Goal: Task Accomplishment & Management: Use online tool/utility

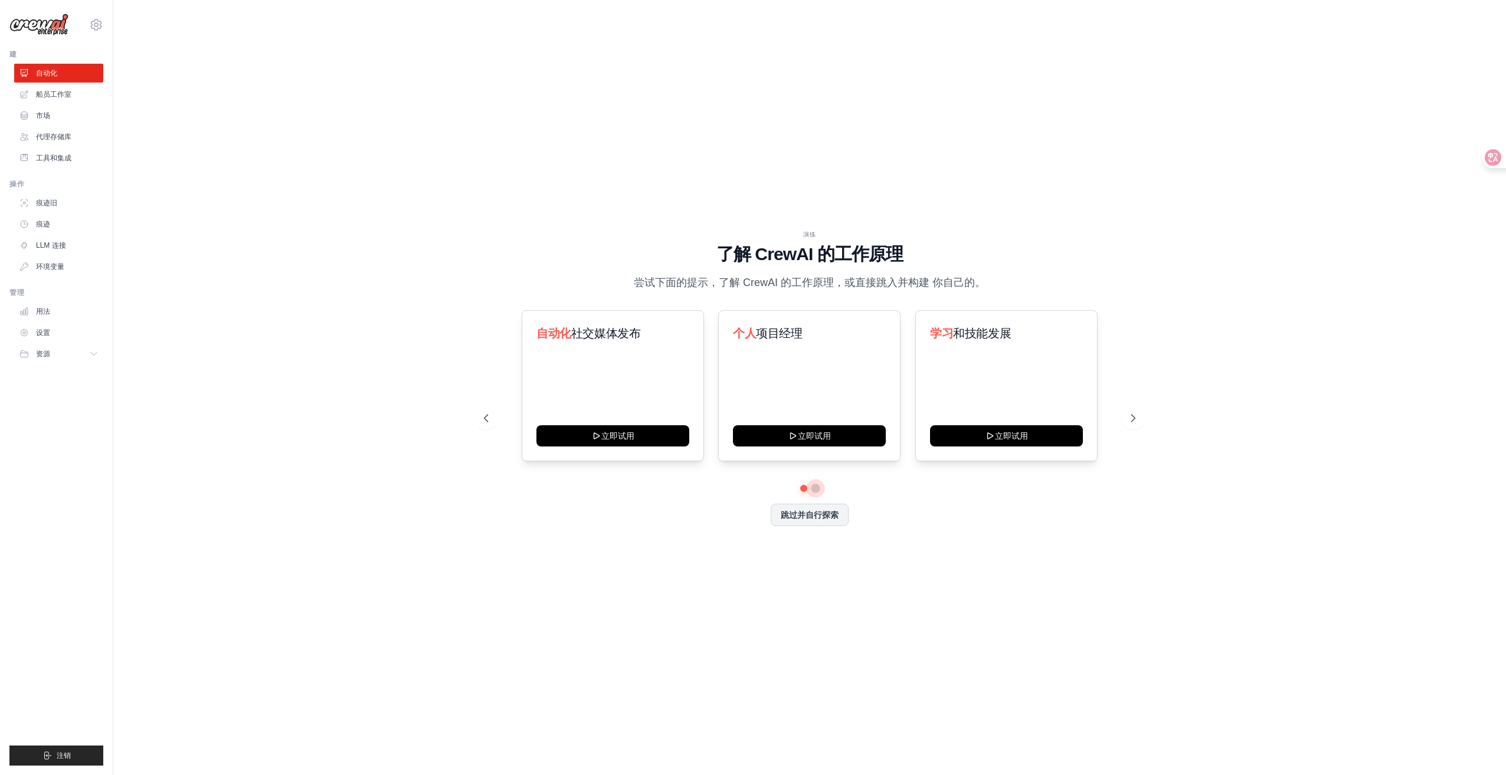
click at [818, 491] on button at bounding box center [815, 488] width 9 height 9
click at [803, 492] on button at bounding box center [804, 488] width 8 height 8
click at [818, 490] on button at bounding box center [815, 488] width 8 height 8
click at [804, 490] on button at bounding box center [804, 488] width 8 height 8
click at [646, 441] on button "立即试用" at bounding box center [612, 434] width 153 height 21
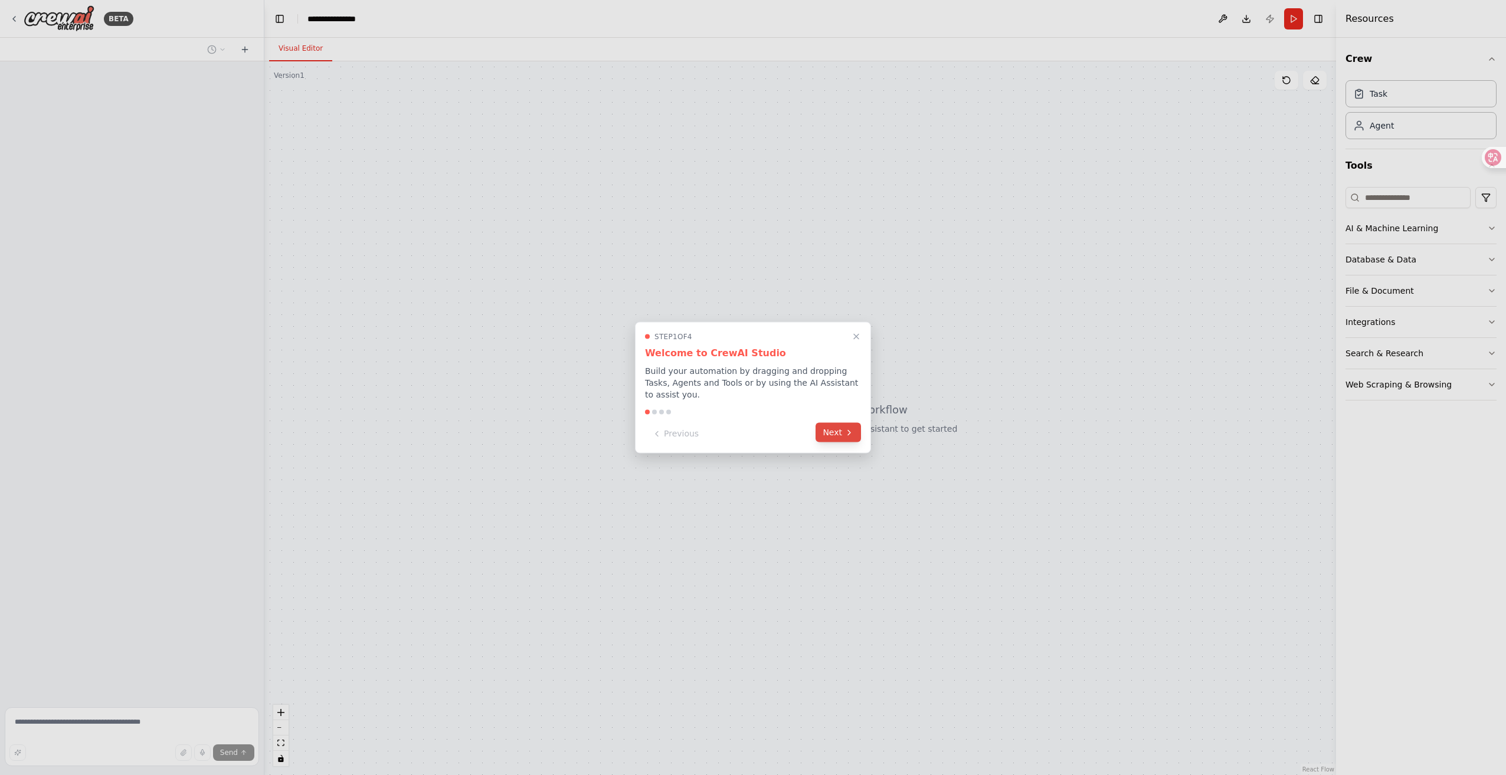
click at [839, 432] on button "Next" at bounding box center [838, 432] width 45 height 19
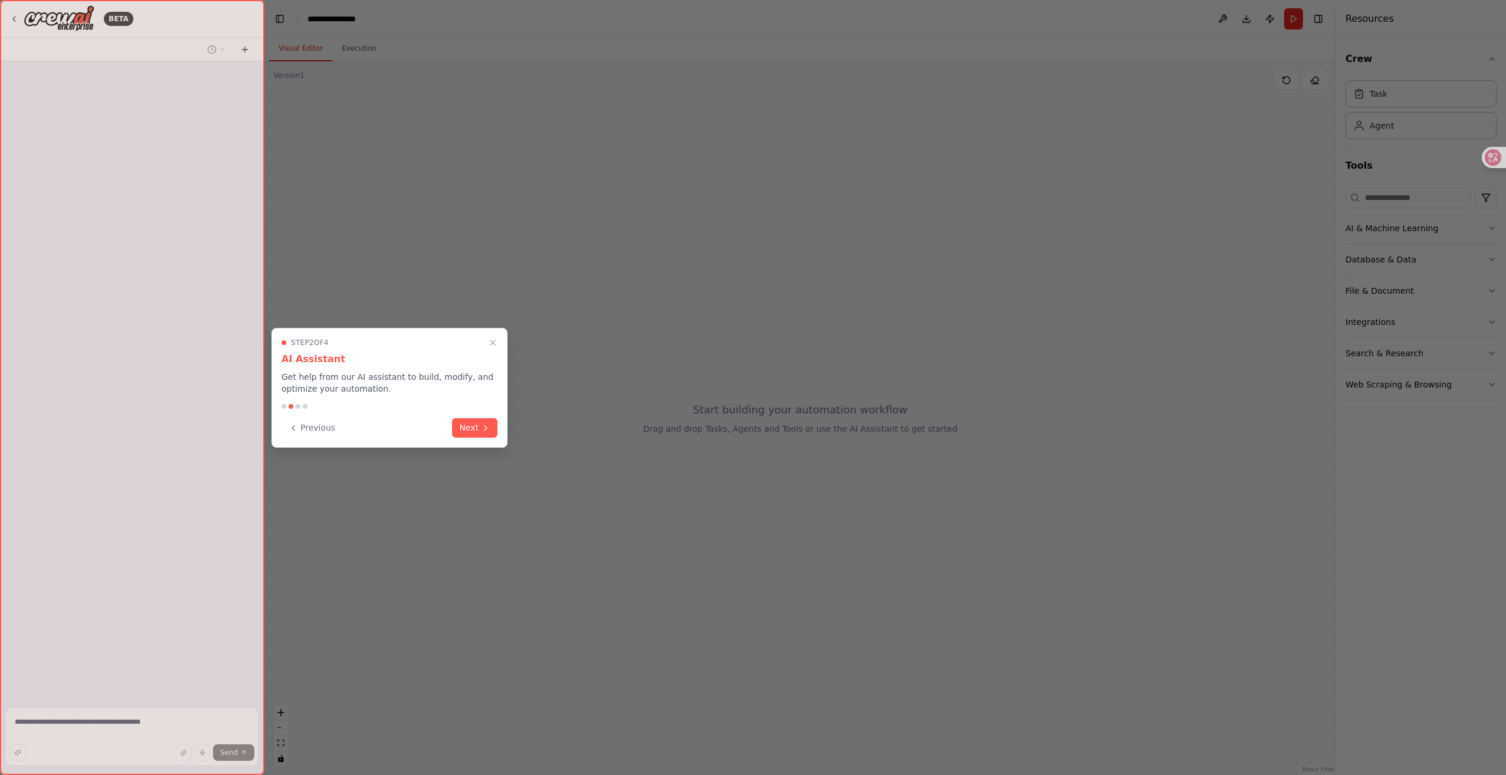
click at [479, 427] on button "Next" at bounding box center [474, 427] width 45 height 19
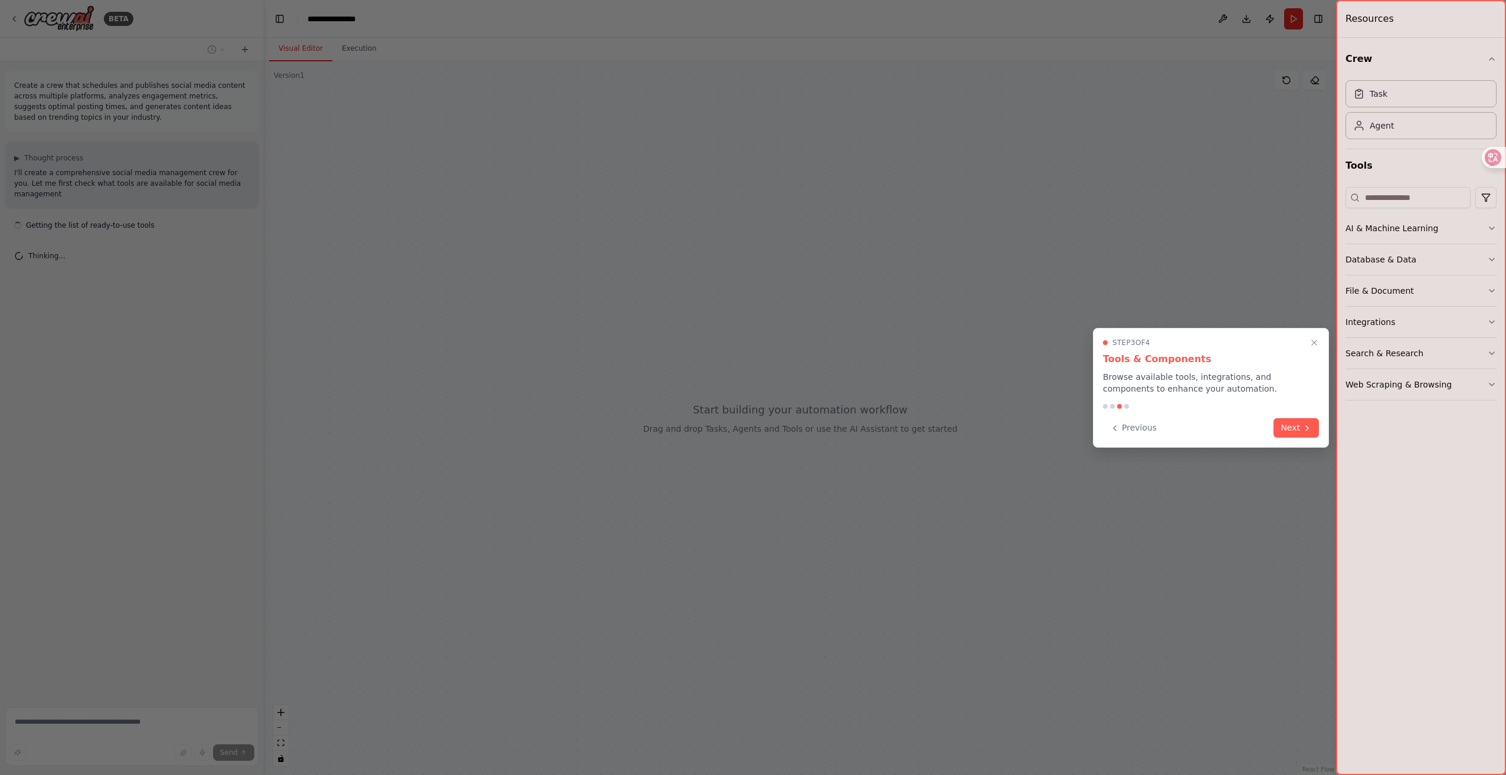
click at [1301, 431] on button "Next" at bounding box center [1295, 427] width 45 height 19
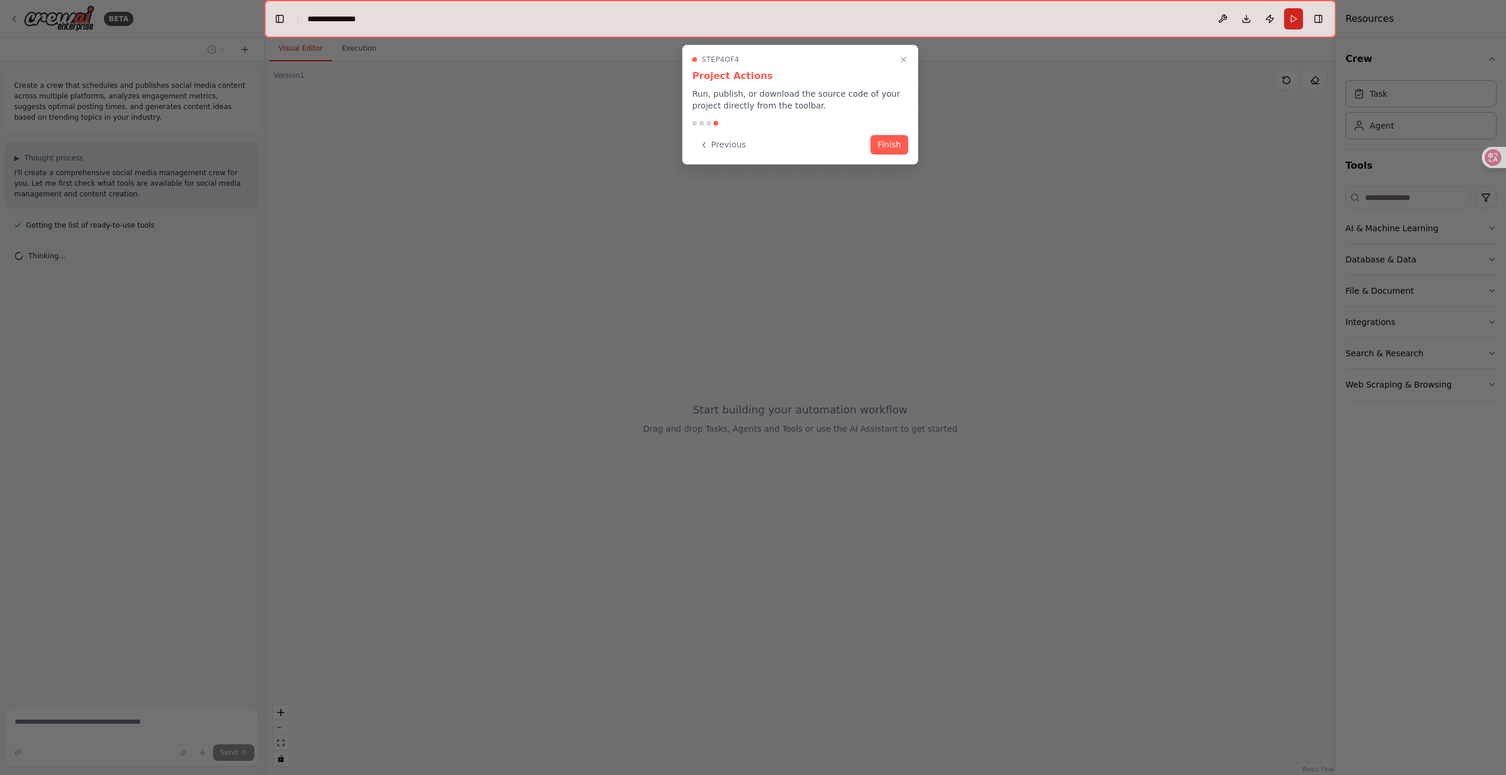
click at [894, 153] on button "Finish" at bounding box center [889, 144] width 38 height 19
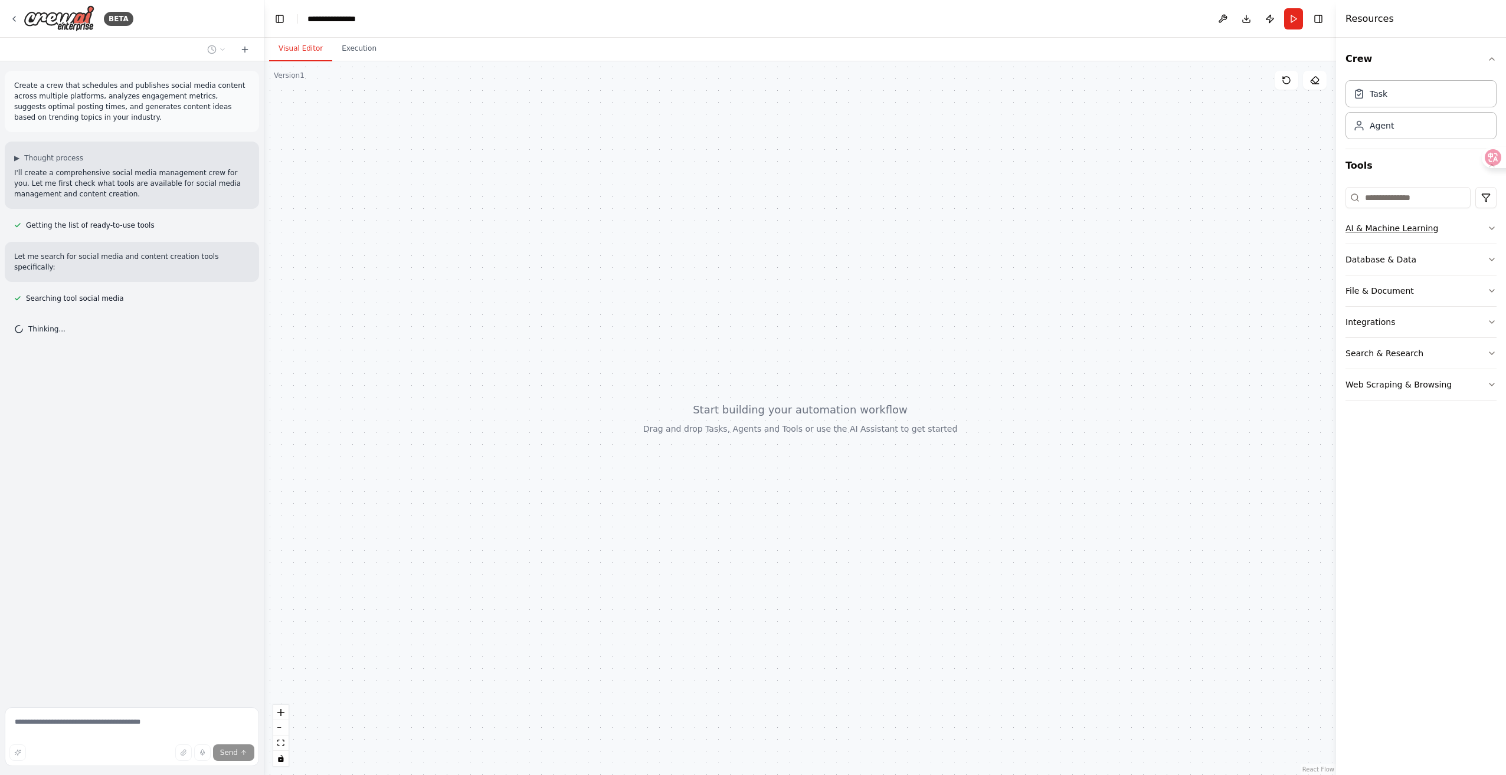
click at [1474, 237] on button "AI & Machine Learning" at bounding box center [1420, 228] width 151 height 31
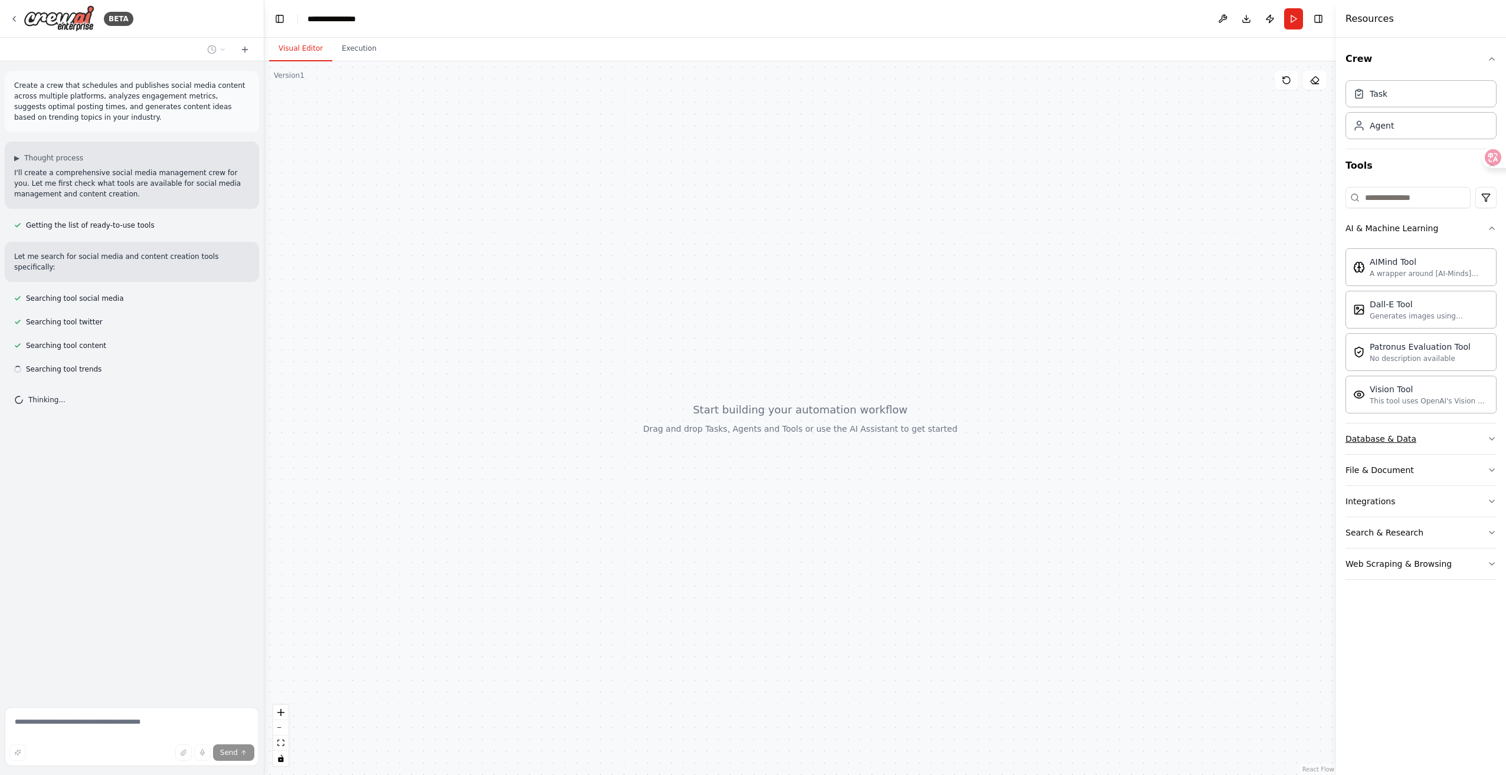
click at [1409, 450] on button "Database & Data" at bounding box center [1420, 439] width 151 height 31
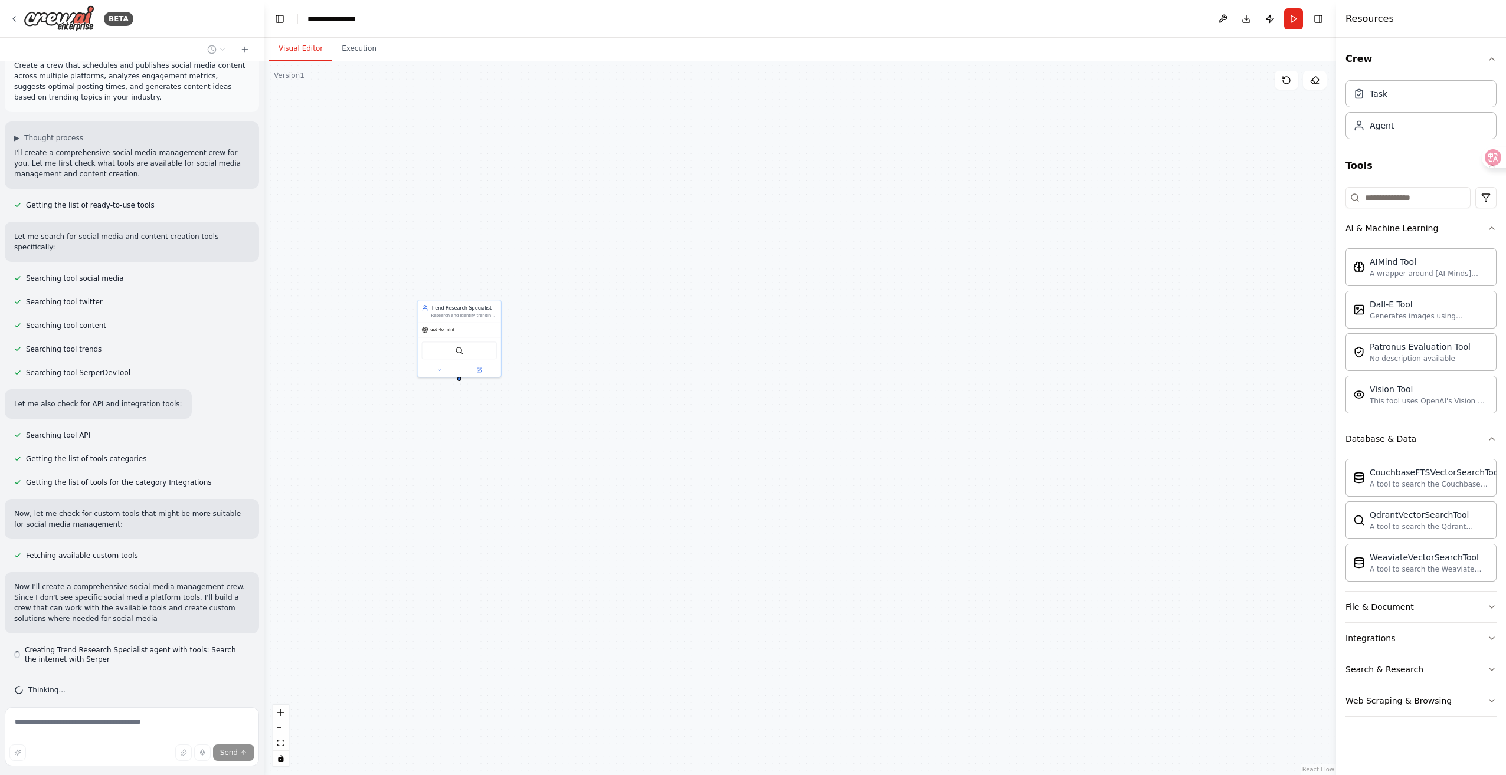
scroll to position [31, 0]
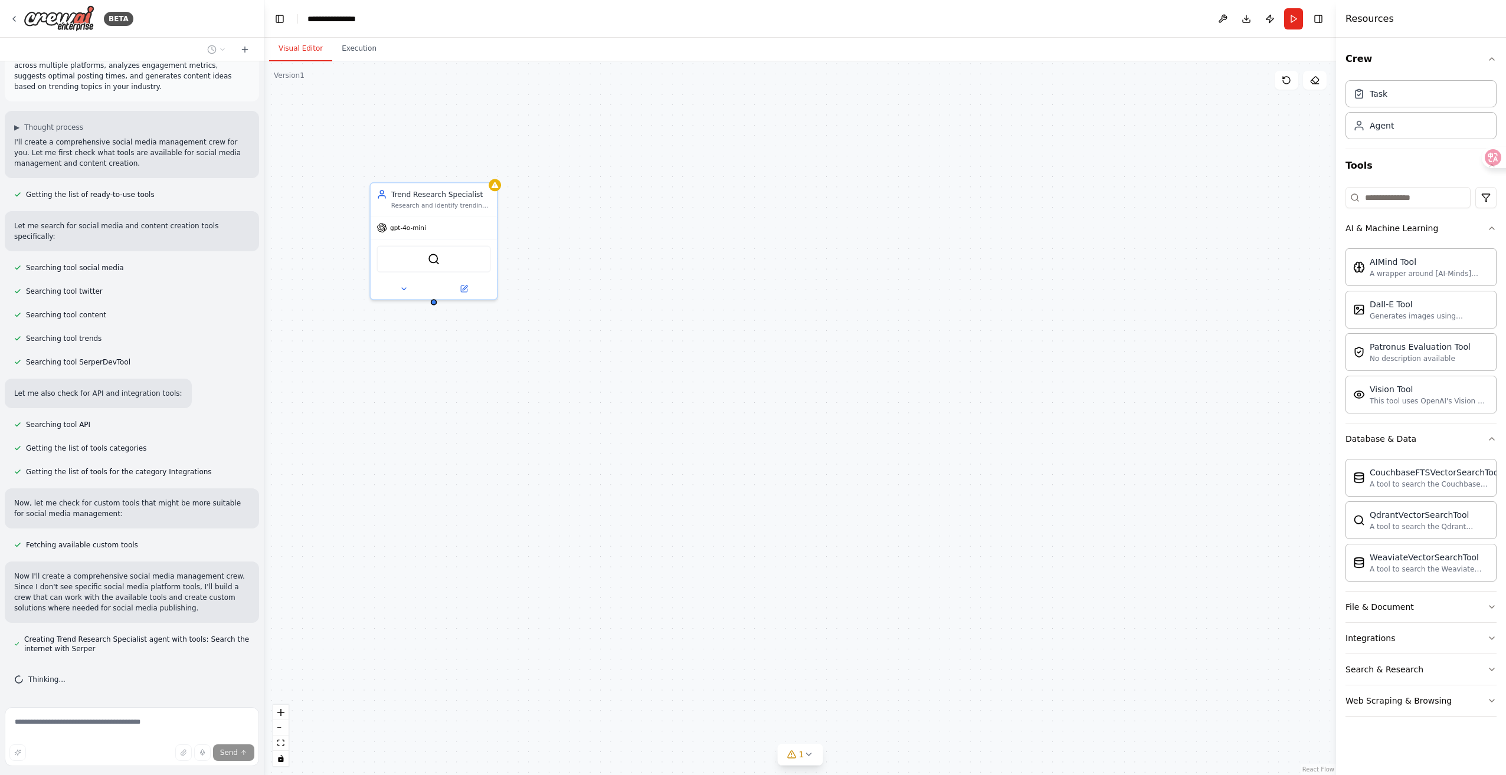
drag, startPoint x: 513, startPoint y: 338, endPoint x: 812, endPoint y: 418, distance: 309.8
click at [812, 418] on div "Trend Research Specialist Research and identify trending topics, hashtags, and …" at bounding box center [800, 418] width 1072 height 714
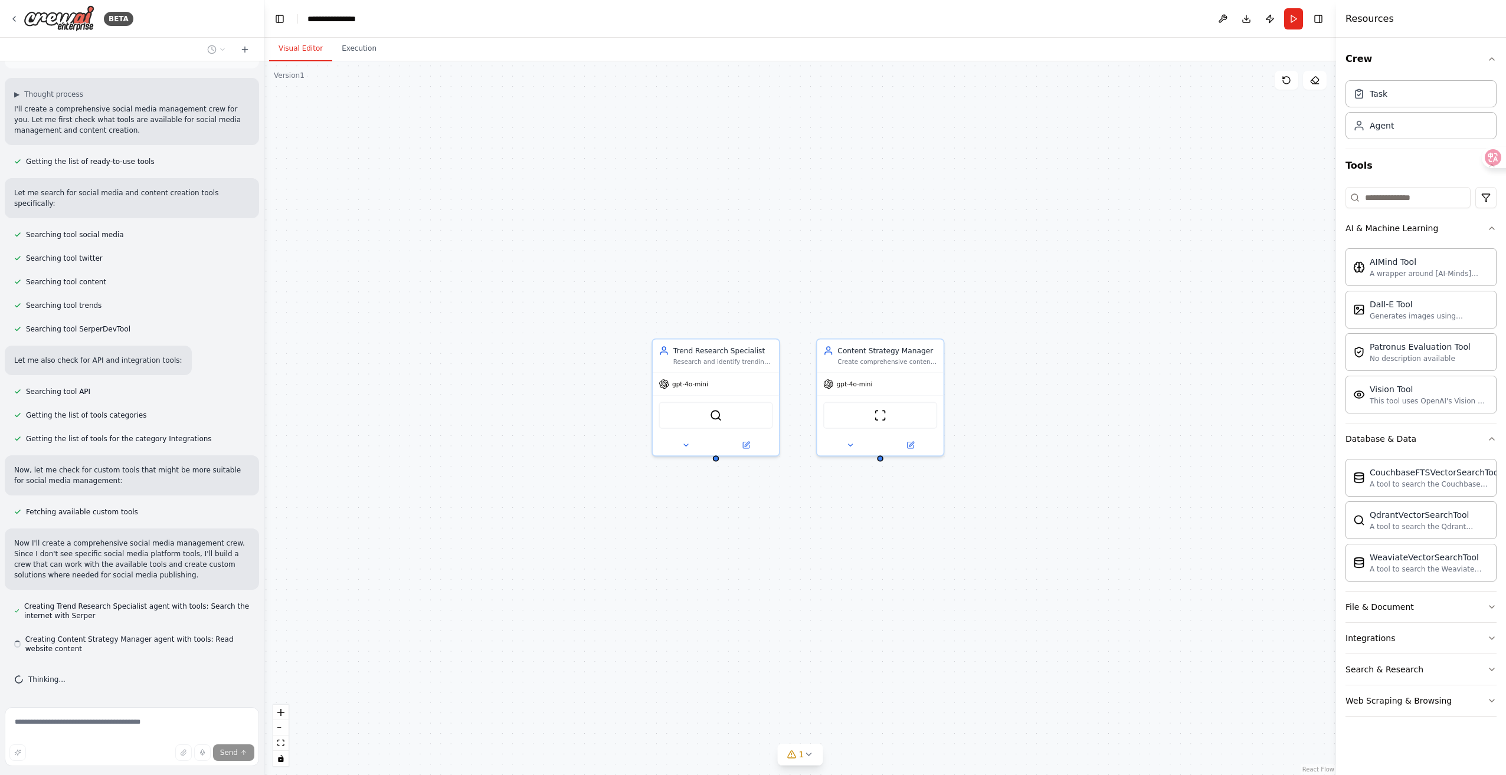
drag, startPoint x: 577, startPoint y: 386, endPoint x: 943, endPoint y: 757, distance: 521.2
click at [943, 757] on div "Trend Research Specialist Research and identify trending topics, hashtags, and …" at bounding box center [800, 418] width 1072 height 714
drag, startPoint x: 605, startPoint y: 411, endPoint x: 699, endPoint y: 468, distance: 109.6
click at [699, 468] on div "Trend Research Specialist Research and identify trending topics, hashtags, and …" at bounding box center [800, 418] width 1072 height 714
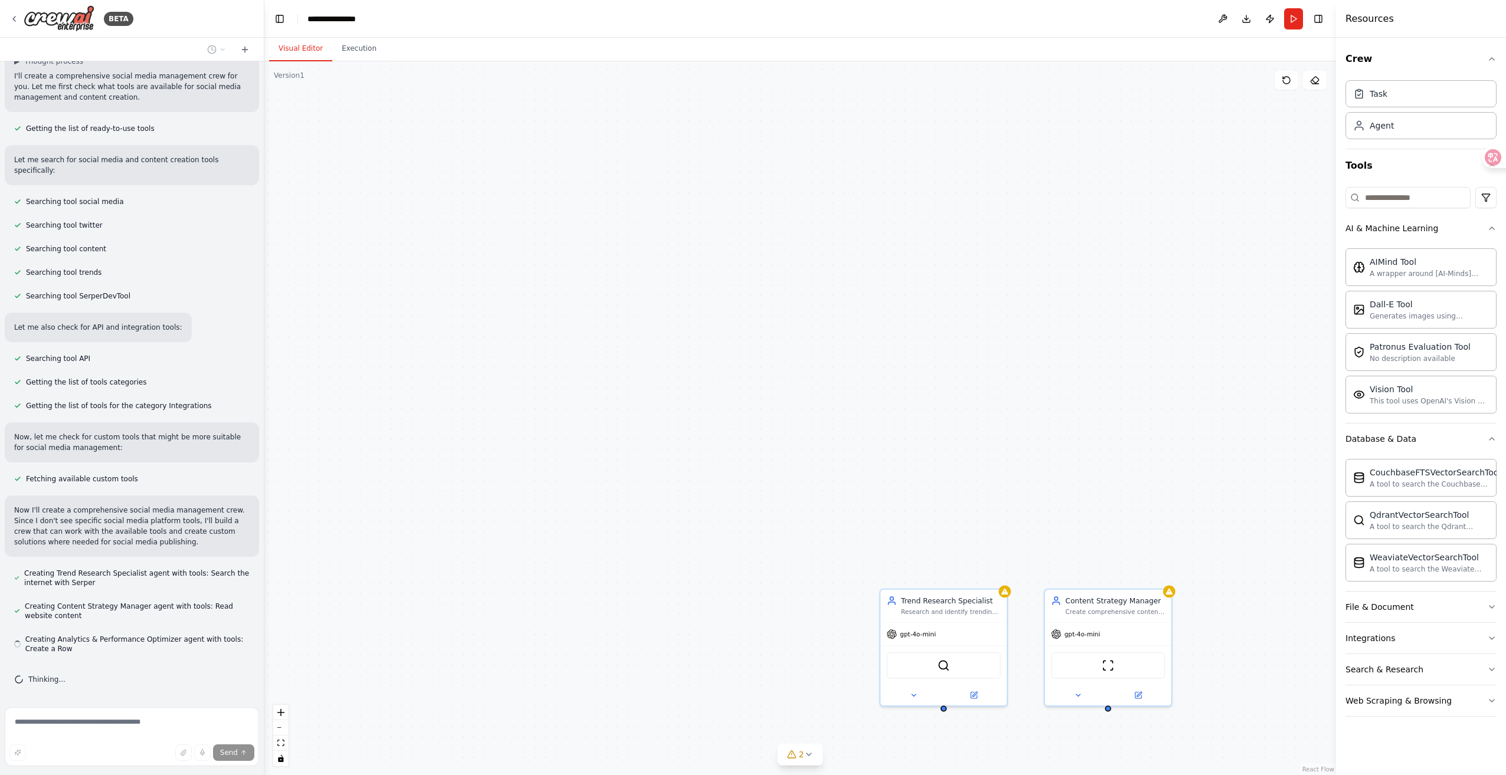
drag, startPoint x: 1170, startPoint y: 614, endPoint x: 1140, endPoint y: 553, distance: 68.4
click at [1143, 555] on div "Trend Research Specialist Research and identify trending topics, hashtags, and …" at bounding box center [800, 418] width 1072 height 714
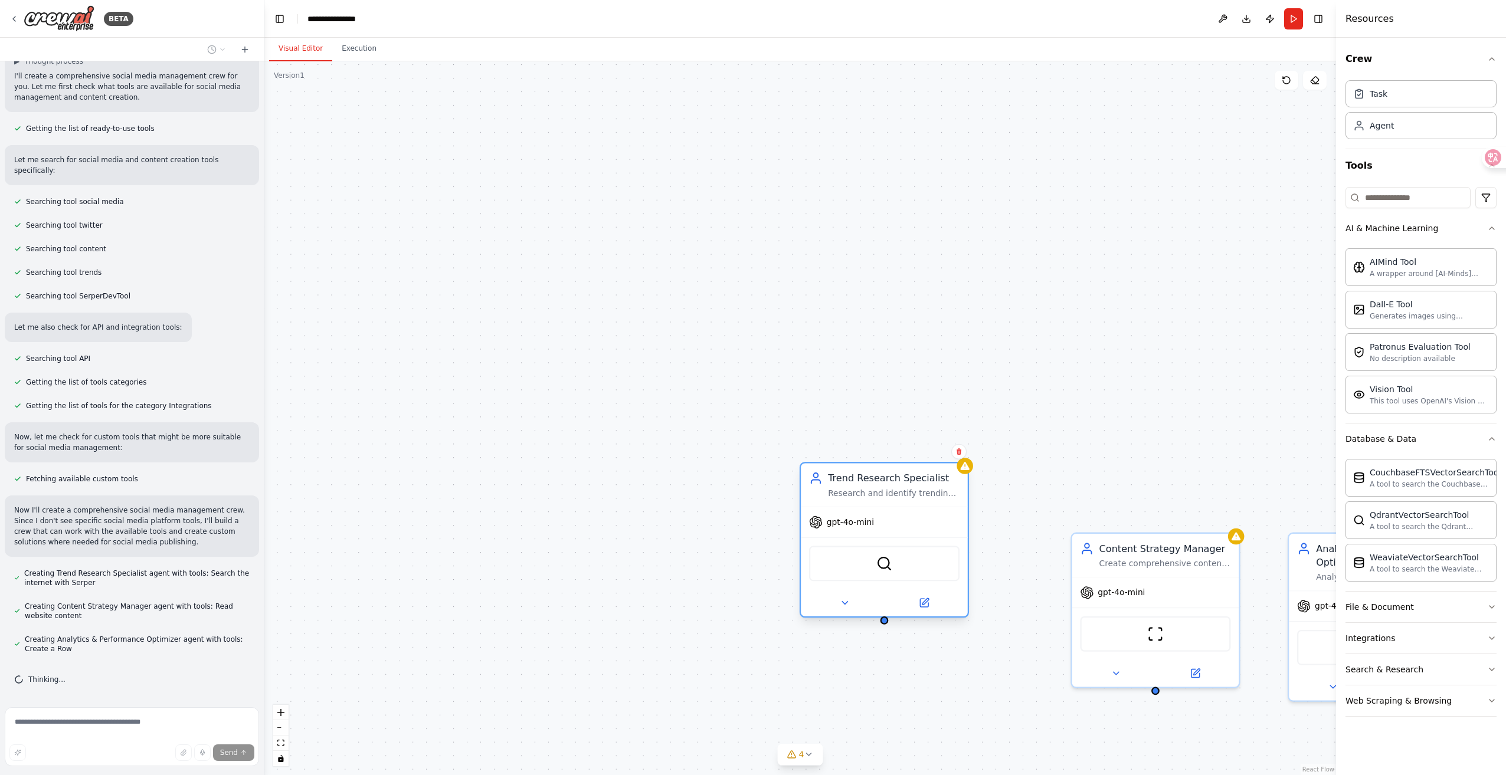
drag, startPoint x: 1000, startPoint y: 541, endPoint x: 948, endPoint y: 455, distance: 100.1
click at [947, 463] on div "Trend Research Specialist Research and identify trending topics, hashtags, and …" at bounding box center [884, 485] width 167 height 44
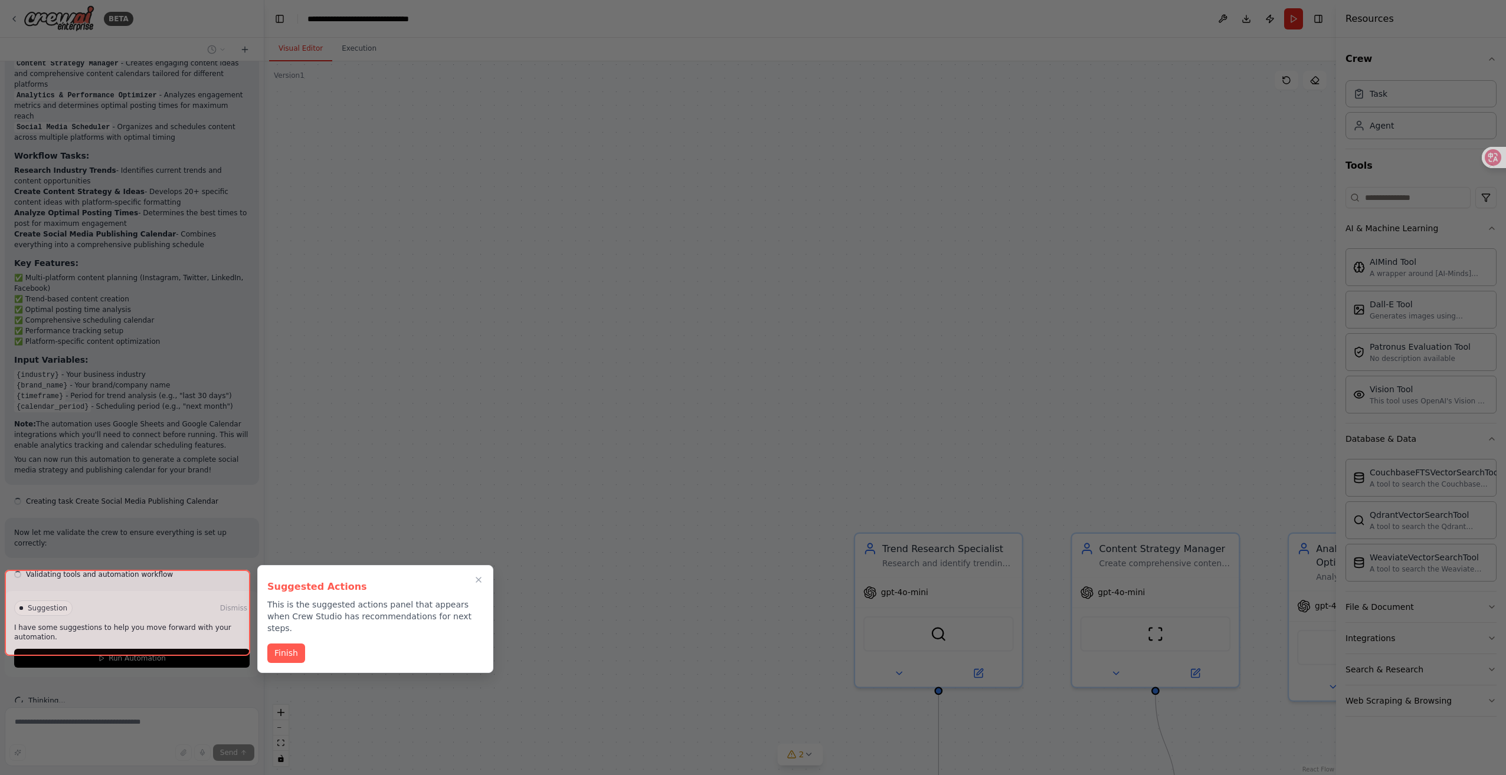
scroll to position [1145, 0]
